Goal: Information Seeking & Learning: Learn about a topic

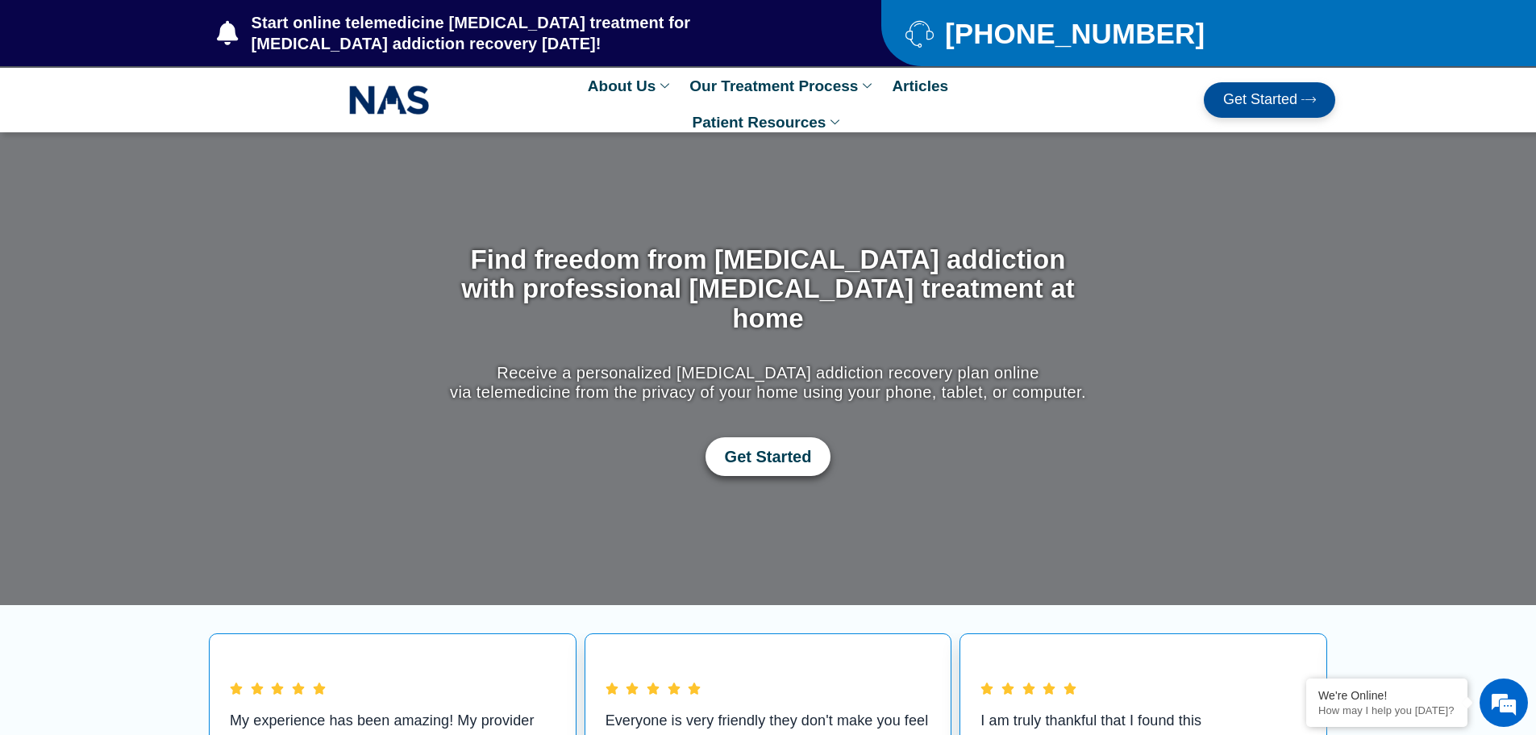
click at [748, 447] on span "Get Started" at bounding box center [768, 456] width 87 height 19
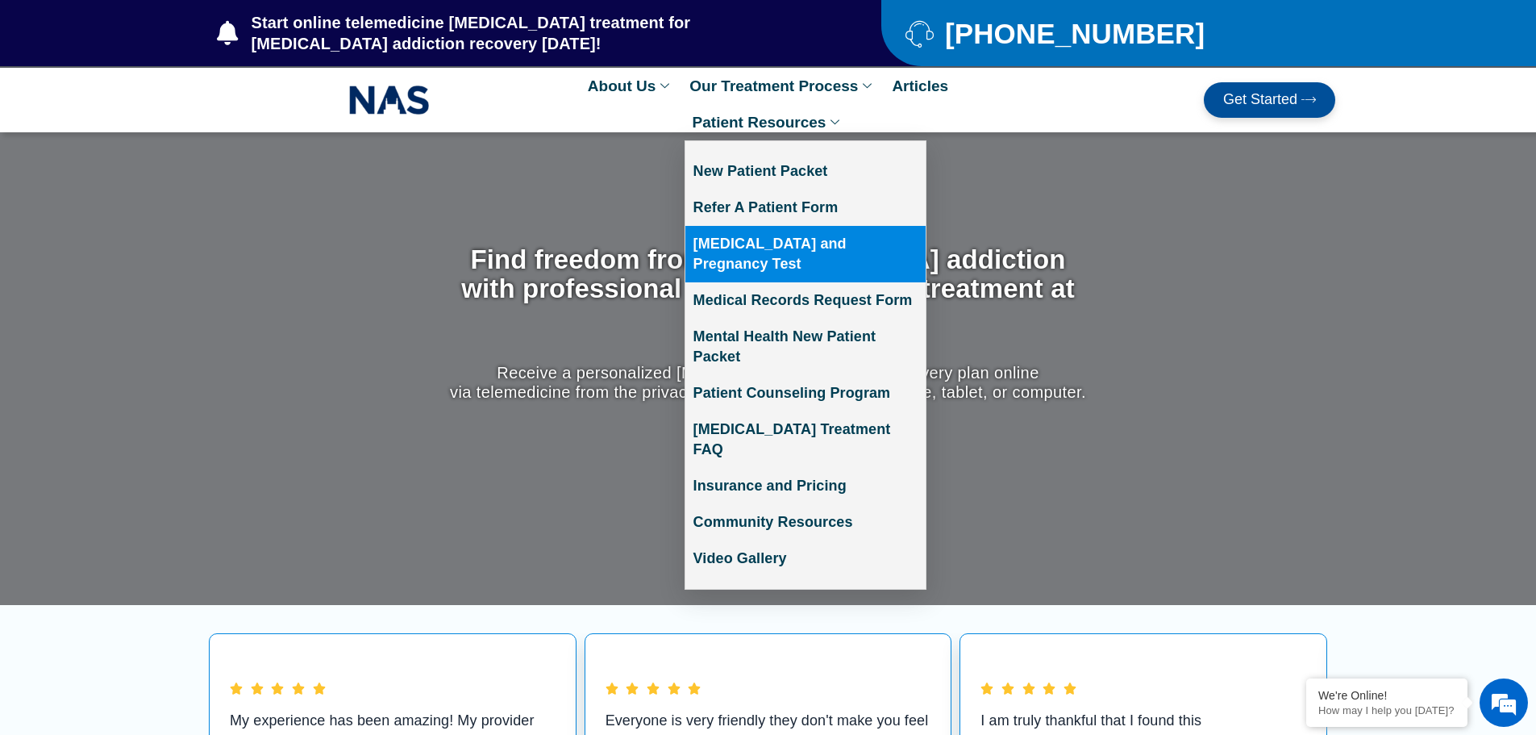
click at [781, 240] on link "[MEDICAL_DATA] and Pregnancy Test" at bounding box center [805, 254] width 240 height 56
